Goal: Transaction & Acquisition: Purchase product/service

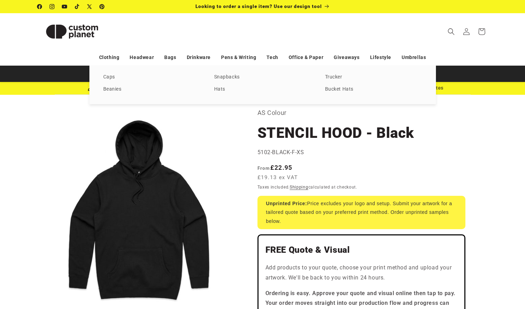
select select "**"
select select "*"
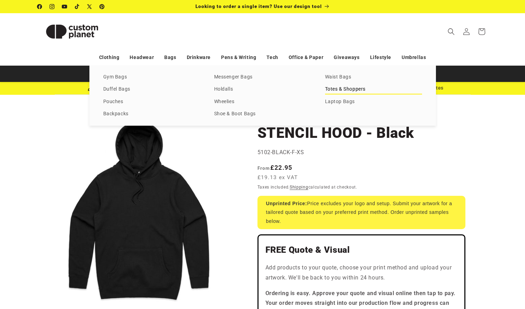
click at [331, 90] on link "Totes & Shoppers" at bounding box center [373, 89] width 97 height 9
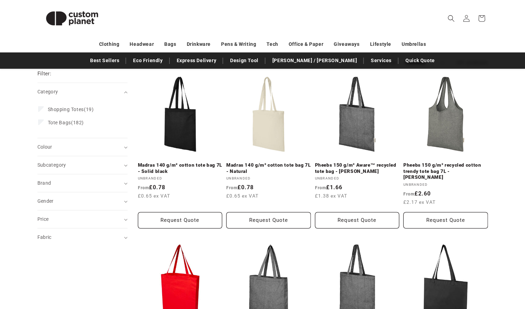
scroll to position [85, 0]
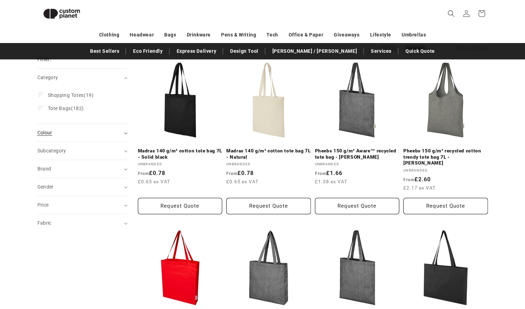
click at [58, 132] on div "Colour (0)" at bounding box center [79, 132] width 84 height 7
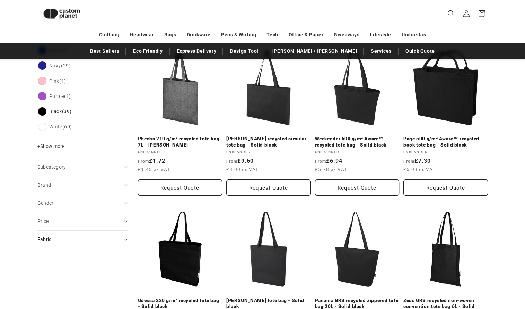
scroll to position [266, 0]
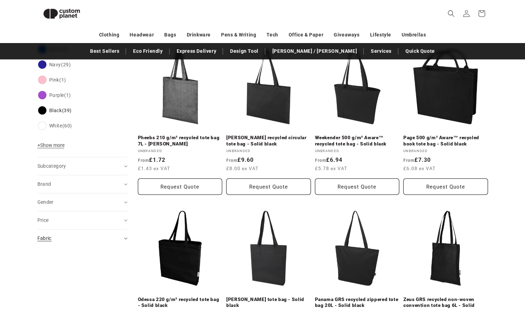
click at [59, 234] on div "Fabric (0)" at bounding box center [79, 237] width 84 height 7
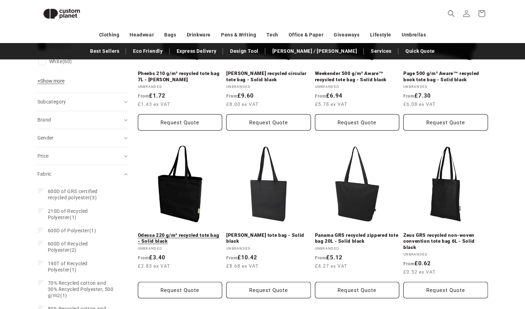
scroll to position [331, 0]
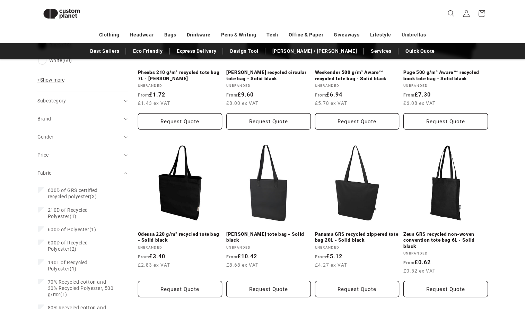
click at [267, 231] on link "Turner tote bag - Solid black" at bounding box center [268, 237] width 85 height 12
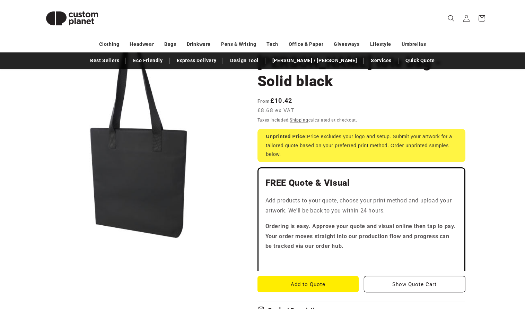
scroll to position [78, 0]
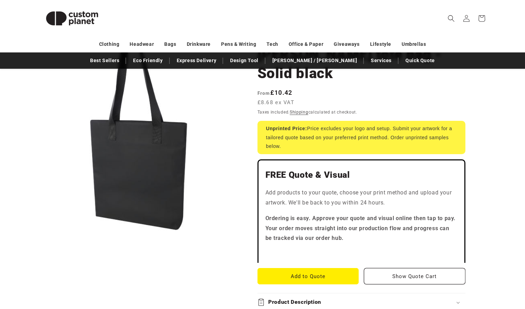
click at [37, 232] on button "Open media 1 in modal" at bounding box center [37, 232] width 0 height 0
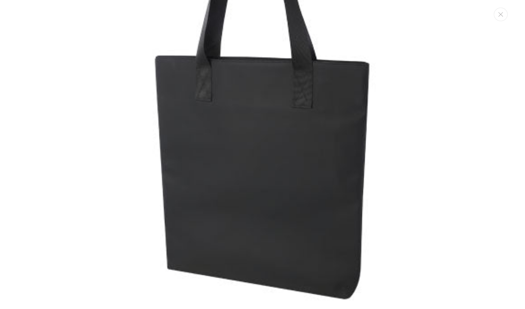
scroll to position [153, 0]
click at [244, 190] on img "Media gallery" at bounding box center [262, 78] width 449 height 449
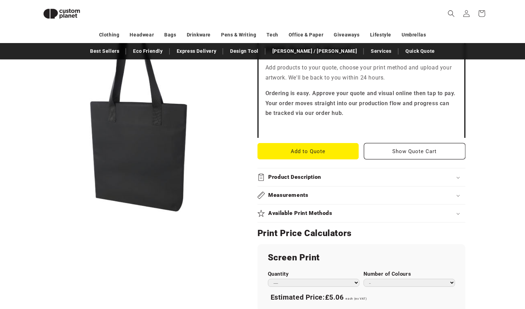
scroll to position [219, 0]
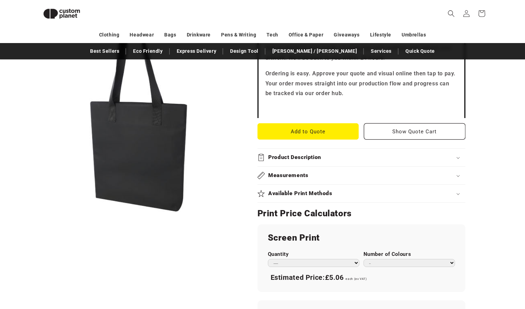
click at [336, 172] on div "Measurements" at bounding box center [362, 175] width 208 height 7
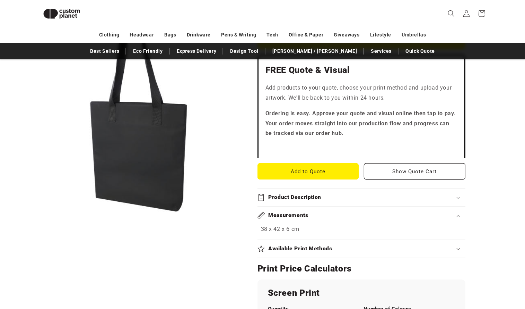
scroll to position [161, 0]
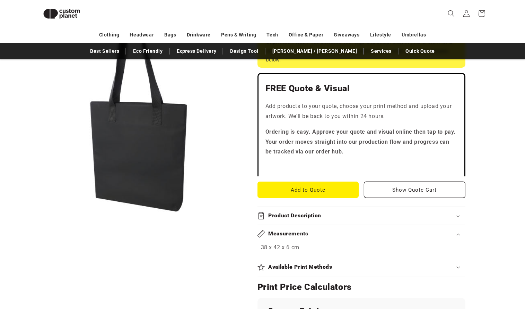
click at [285, 212] on h2 "Product Description" at bounding box center [294, 215] width 53 height 7
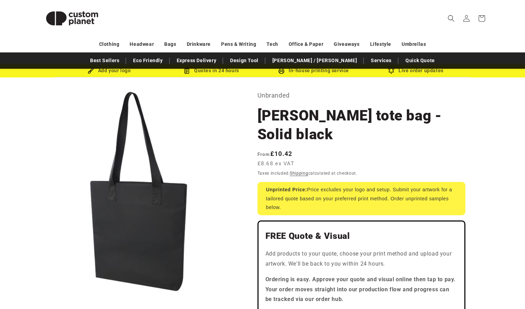
scroll to position [5, 0]
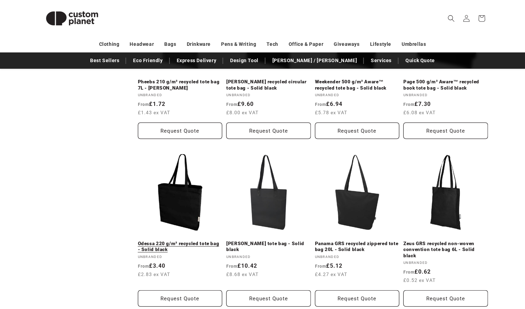
click at [183, 240] on link "Odessa 220 g/m² recycled tote bag - Solid black" at bounding box center [180, 246] width 85 height 12
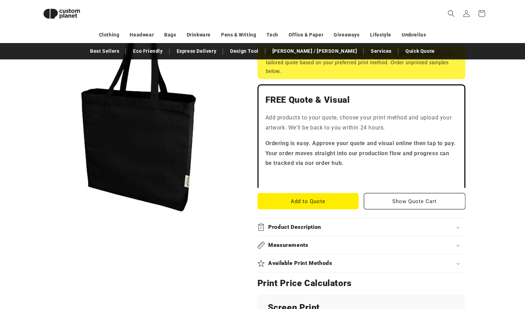
scroll to position [199, 0]
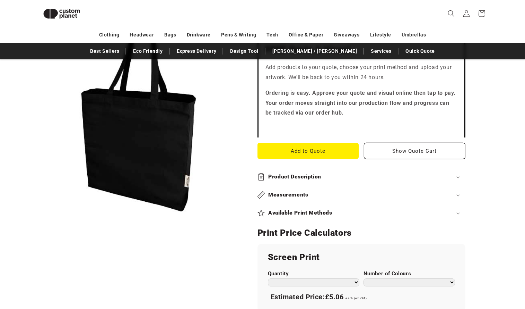
click at [308, 193] on div "Measurements" at bounding box center [362, 194] width 208 height 7
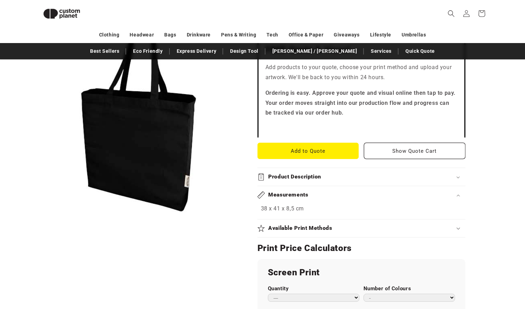
click at [308, 193] on div "Measurements" at bounding box center [362, 194] width 208 height 7
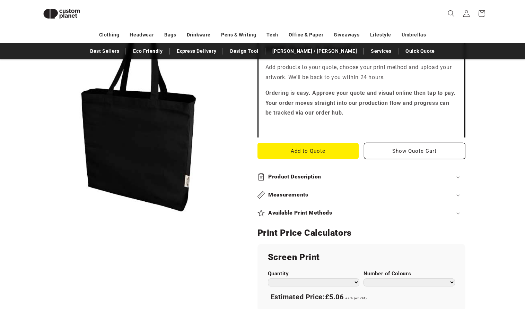
click at [310, 169] on summary "Product Description" at bounding box center [362, 177] width 208 height 18
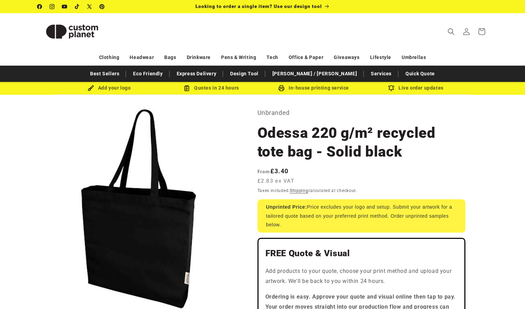
scroll to position [0, 0]
drag, startPoint x: 270, startPoint y: 172, endPoint x: 284, endPoint y: 172, distance: 13.9
click at [284, 172] on strong "From £3.40" at bounding box center [273, 170] width 31 height 7
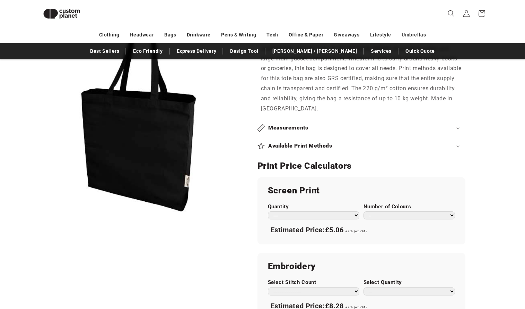
scroll to position [360, 0]
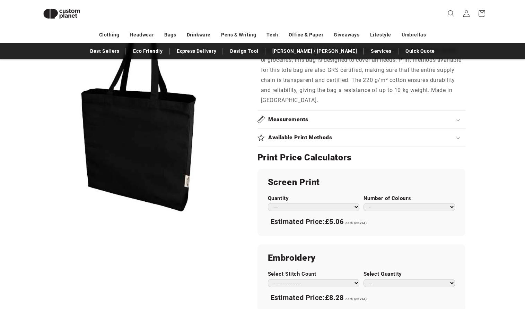
select select "**"
select select "*"
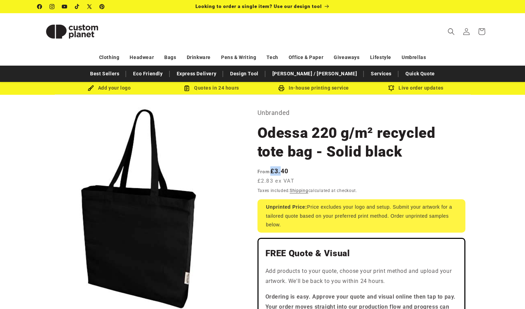
scroll to position [0, 0]
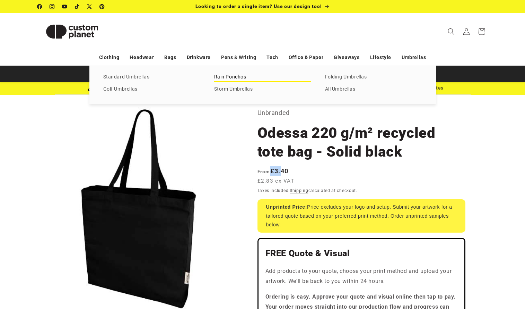
click at [225, 77] on link "Rain Ponchos" at bounding box center [262, 76] width 97 height 9
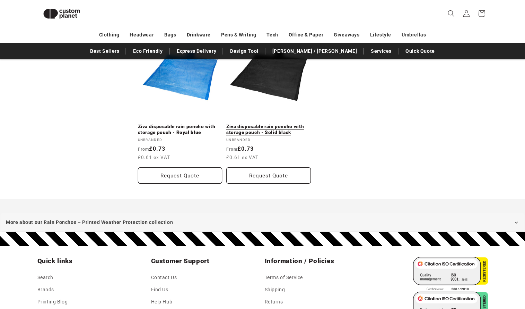
scroll to position [611, 0]
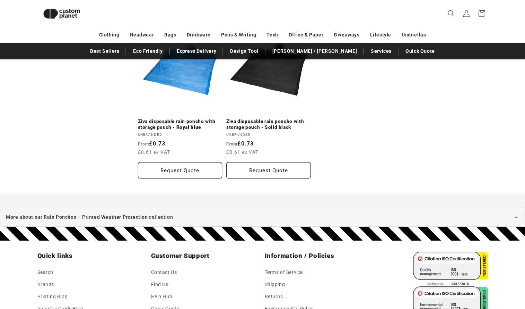
click at [270, 123] on link "Ziva disposable rain poncho with storage pouch - Solid black" at bounding box center [268, 124] width 85 height 12
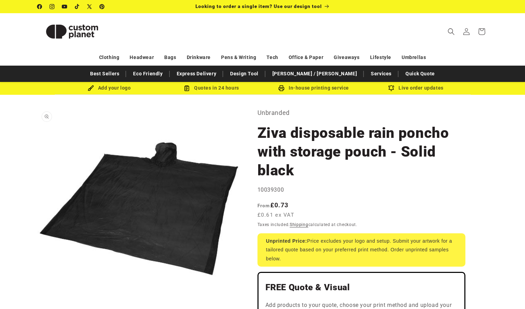
click at [37, 308] on button "Open media 1 in modal" at bounding box center [37, 310] width 0 height 0
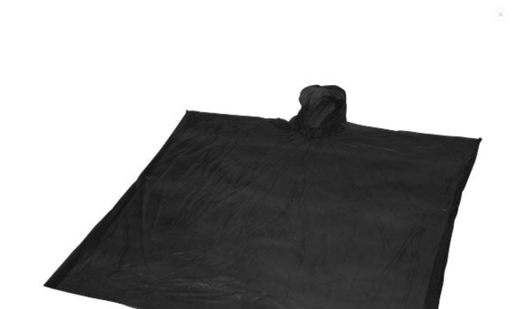
scroll to position [7, 0]
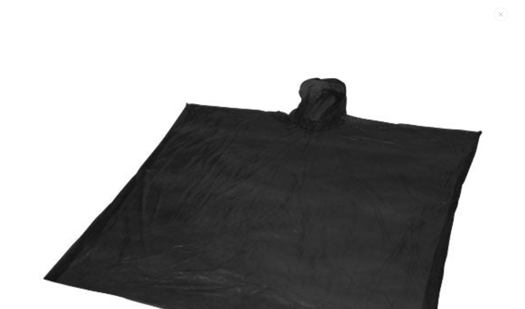
click at [280, 185] on img "Media gallery" at bounding box center [262, 224] width 449 height 449
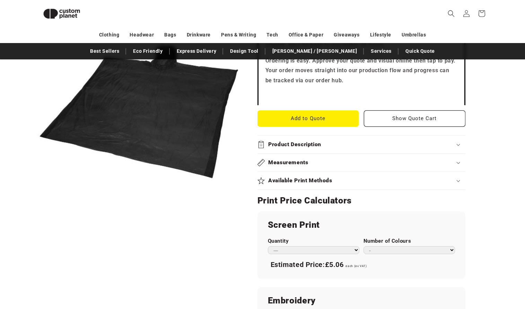
scroll to position [267, 0]
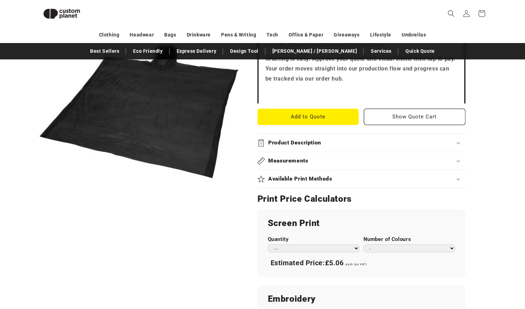
select select "***"
select select "*"
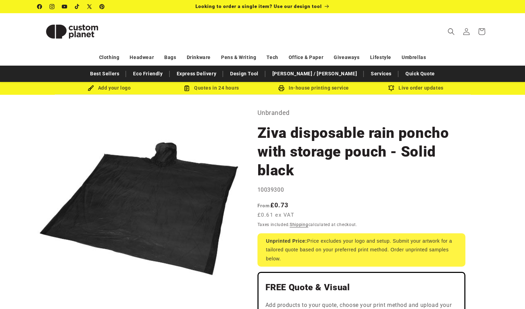
scroll to position [0, 0]
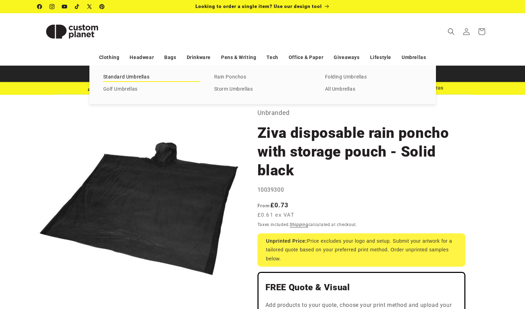
click at [122, 75] on link "Standard Umbrellas" at bounding box center [151, 76] width 97 height 9
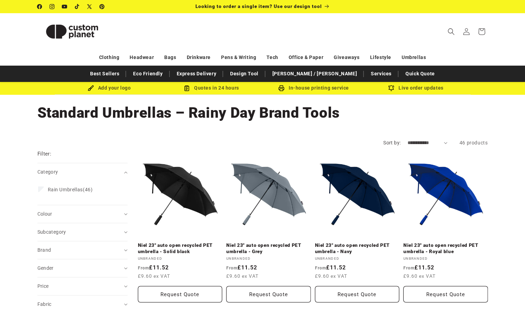
scroll to position [15, 0]
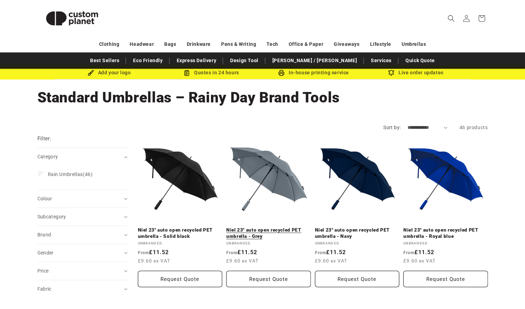
click at [281, 227] on link "Niel 23" auto open recycled PET umbrella - Grey" at bounding box center [268, 233] width 85 height 12
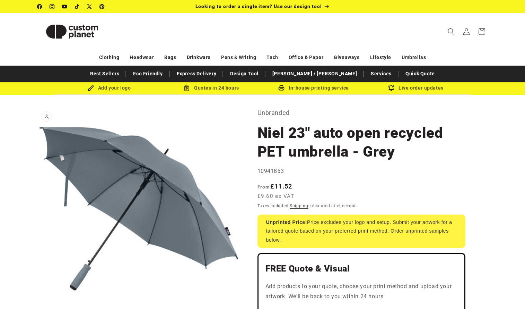
drag, startPoint x: 190, startPoint y: 209, endPoint x: 109, endPoint y: 219, distance: 81.4
click at [37, 308] on button "Open media 1 in modal" at bounding box center [37, 310] width 0 height 0
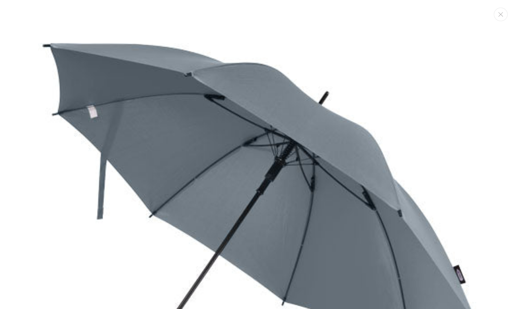
click at [207, 187] on img "Media gallery" at bounding box center [262, 224] width 449 height 449
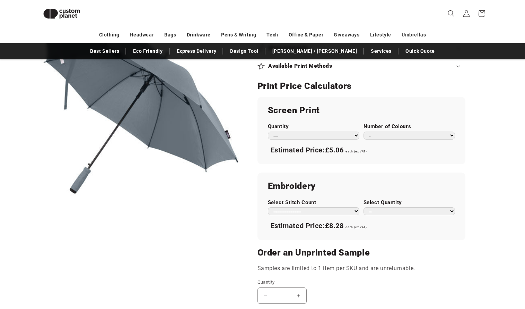
scroll to position [363, 0]
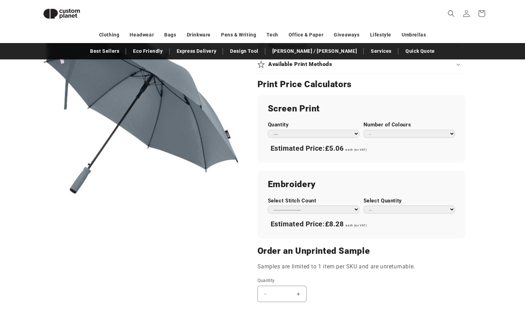
select select "**"
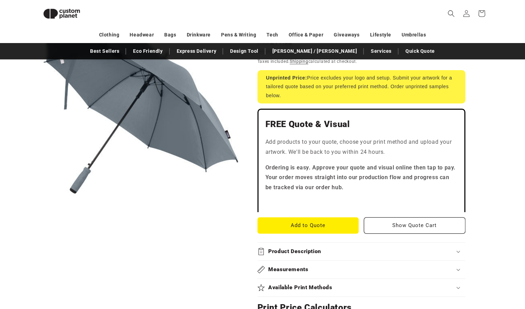
scroll to position [141, 0]
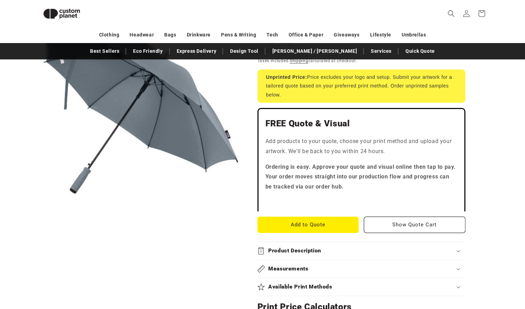
click at [295, 284] on h2 "Available Print Methods" at bounding box center [300, 286] width 64 height 7
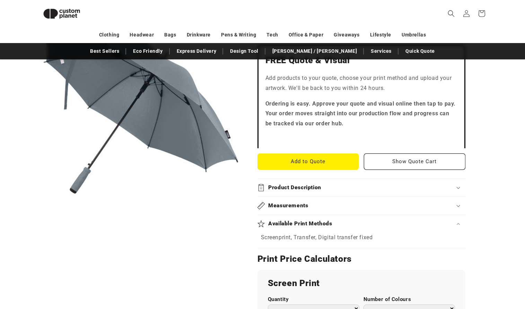
scroll to position [181, 0]
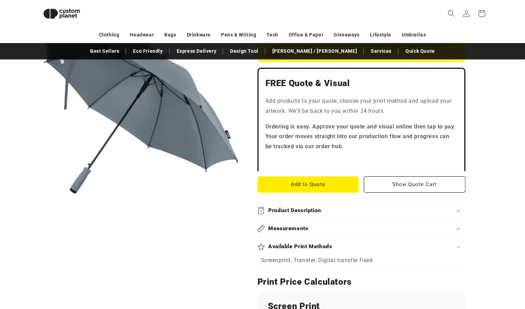
click at [307, 207] on h2 "Product Description" at bounding box center [294, 210] width 53 height 7
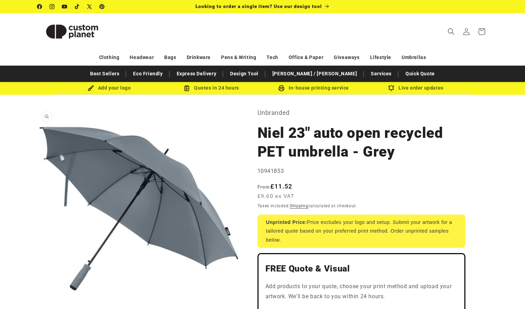
scroll to position [0, 0]
